Goal: Task Accomplishment & Management: Manage account settings

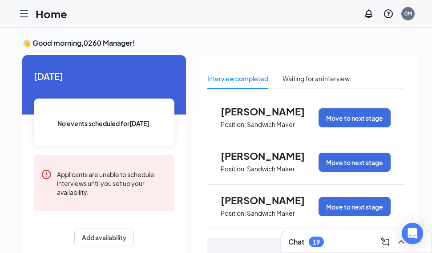
click at [263, 106] on span "[PERSON_NAME]" at bounding box center [270, 112] width 98 height 12
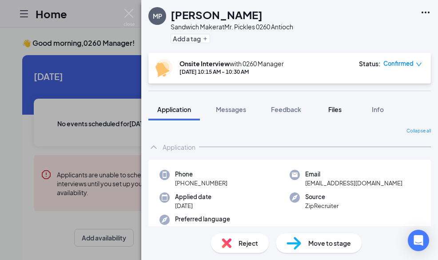
click at [346, 108] on button "Files" at bounding box center [335, 109] width 36 height 22
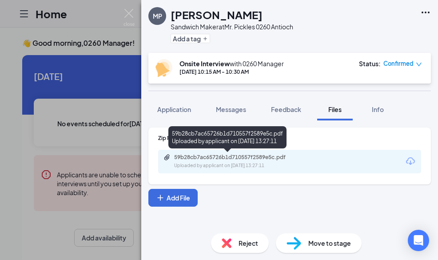
click at [233, 156] on div "59b28cb7ac65726b1d710557f2589e5c.pdf" at bounding box center [236, 157] width 124 height 7
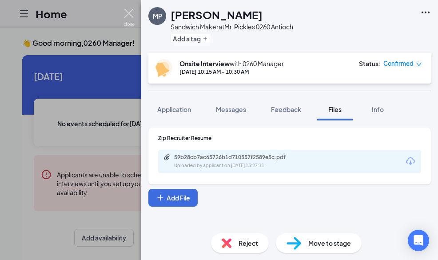
click at [132, 12] on img at bounding box center [129, 17] width 11 height 17
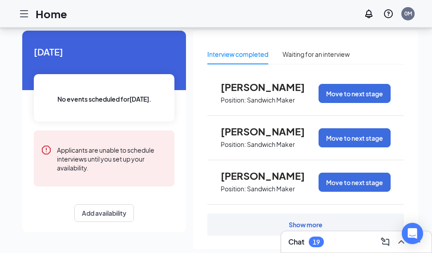
scroll to position [44, 0]
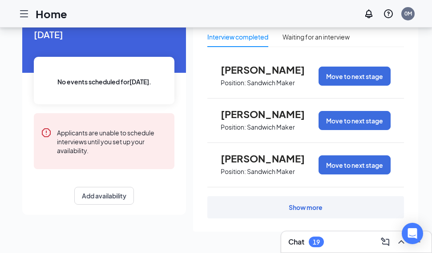
click at [311, 200] on div "Show more" at bounding box center [305, 208] width 197 height 22
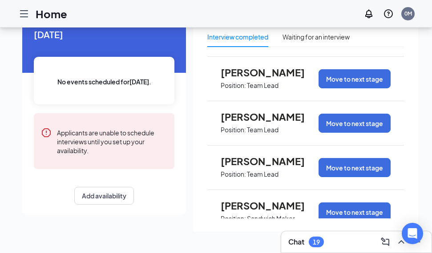
scroll to position [119, 0]
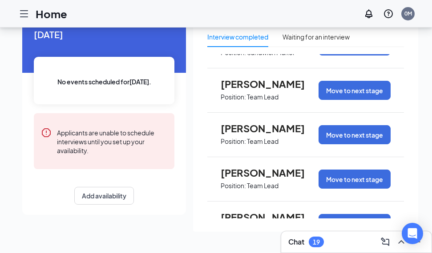
click at [260, 130] on span "[PERSON_NAME]" at bounding box center [270, 129] width 98 height 12
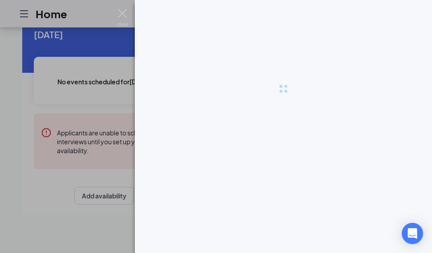
scroll to position [42, 0]
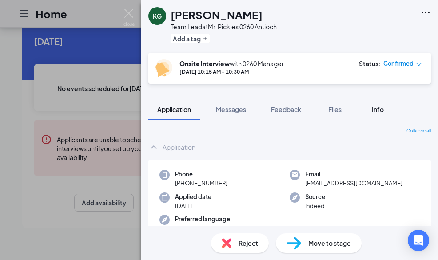
click at [379, 112] on span "Info" at bounding box center [378, 109] width 12 height 8
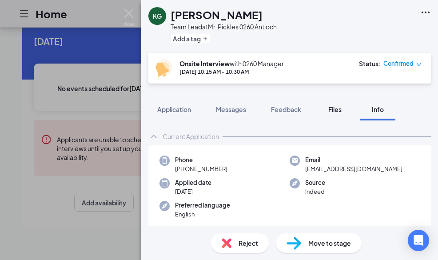
click at [332, 112] on span "Files" at bounding box center [335, 109] width 13 height 8
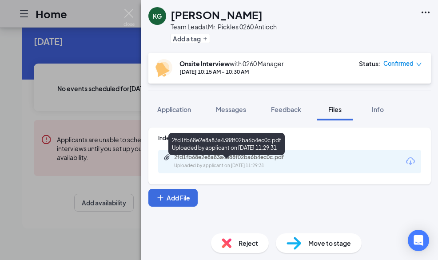
click at [275, 158] on div "2fd1fb68e2e8a83a4388f02ba6b4ec0c.pdf" at bounding box center [236, 157] width 124 height 7
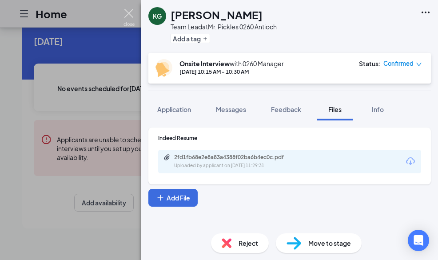
click at [132, 14] on img at bounding box center [129, 17] width 11 height 17
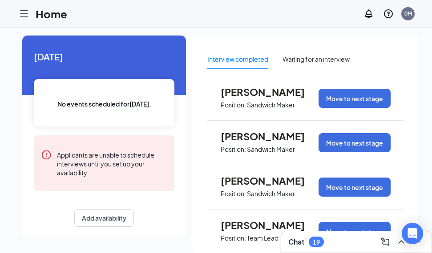
scroll to position [4, 0]
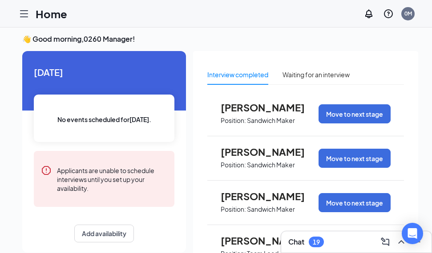
click at [17, 12] on div at bounding box center [24, 14] width 18 height 18
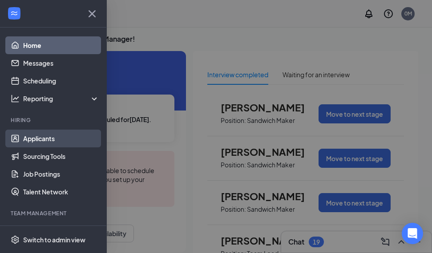
click at [51, 145] on link "Applicants" at bounding box center [61, 139] width 76 height 18
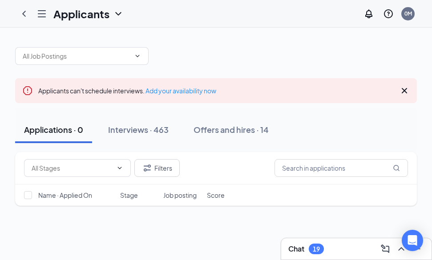
scroll to position [44, 0]
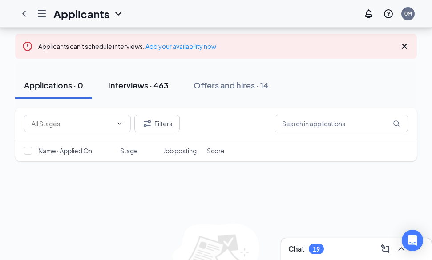
click at [148, 91] on button "Interviews · 463" at bounding box center [138, 85] width 78 height 27
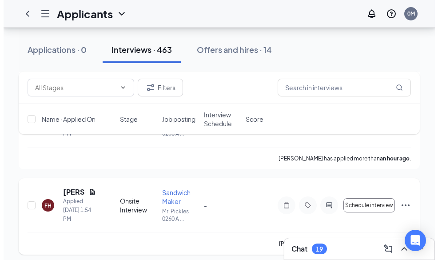
scroll to position [222, 0]
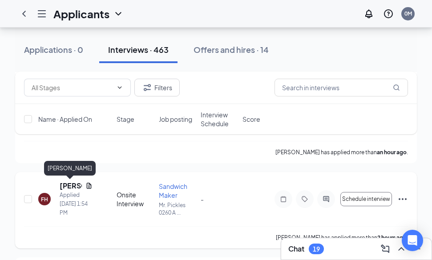
click at [61, 182] on h5 "[PERSON_NAME]" at bounding box center [71, 186] width 22 height 10
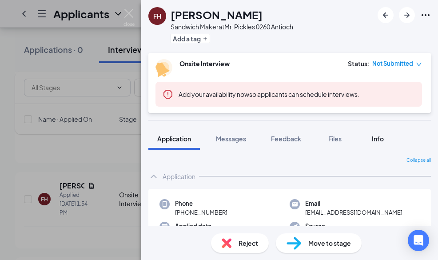
click at [382, 137] on span "Info" at bounding box center [378, 139] width 12 height 8
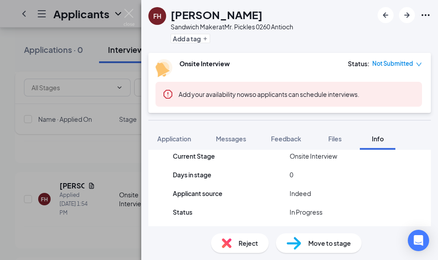
scroll to position [130, 0]
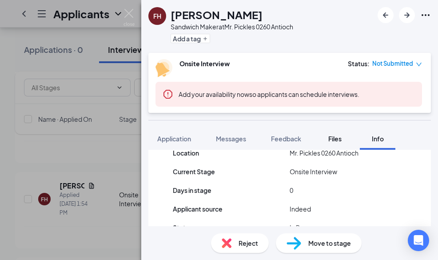
click at [341, 128] on button "Files" at bounding box center [335, 139] width 36 height 22
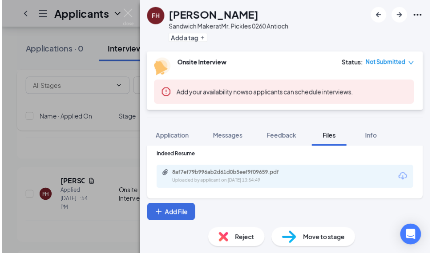
scroll to position [10, 0]
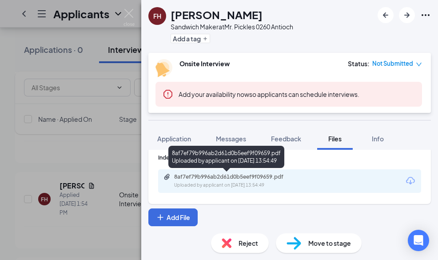
click at [283, 174] on div "8af7ef79b996ab2d61d0b5eef9f09659.pdf" at bounding box center [236, 176] width 124 height 7
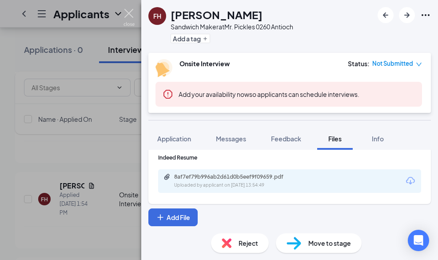
drag, startPoint x: 127, startPoint y: 16, endPoint x: 51, endPoint y: 0, distance: 77.3
click at [126, 16] on img at bounding box center [129, 17] width 11 height 17
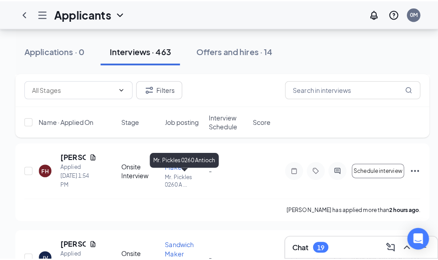
scroll to position [400, 0]
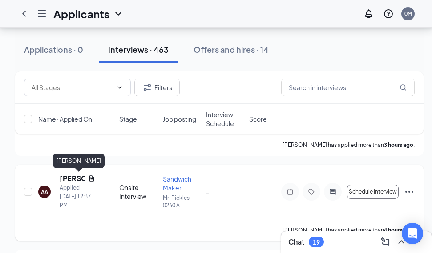
drag, startPoint x: 67, startPoint y: 177, endPoint x: 316, endPoint y: 176, distance: 248.5
click at [68, 176] on h5 "[PERSON_NAME]" at bounding box center [72, 179] width 25 height 10
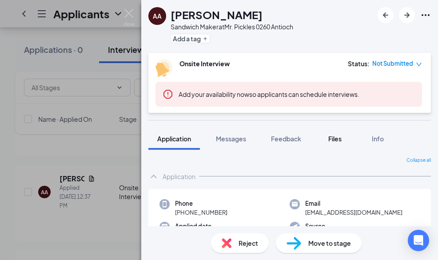
click at [339, 139] on span "Files" at bounding box center [335, 139] width 13 height 8
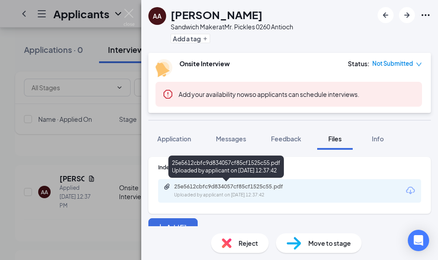
click at [270, 183] on div "25e5612cbfc9d834057cf85cf1525c55.pdf Uploaded by applicant on [DATE] 12:37:42" at bounding box center [289, 191] width 263 height 24
click at [274, 184] on div "25e5612cbfc9d834057cf85cf1525c55.pdf" at bounding box center [236, 186] width 124 height 7
